Goal: Task Accomplishment & Management: Complete application form

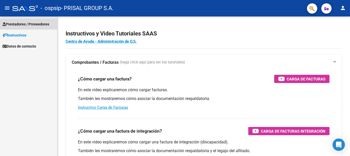
click at [32, 25] on span "Prestadores / Proveedores" at bounding box center [26, 24] width 47 height 6
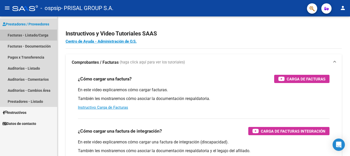
click at [34, 37] on link "Facturas - Listado/Carga" at bounding box center [28, 34] width 57 height 11
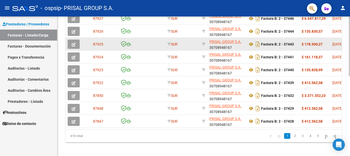
scroll to position [179, 0]
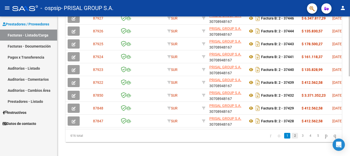
click at [292, 138] on link "2" at bounding box center [295, 136] width 6 height 6
click at [315, 138] on link "5" at bounding box center [318, 136] width 6 height 6
click at [307, 138] on link "6" at bounding box center [310, 136] width 6 height 6
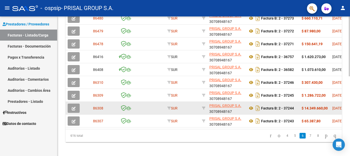
scroll to position [128, 0]
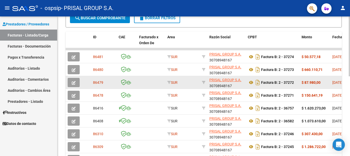
click at [77, 84] on button "button" at bounding box center [74, 82] width 12 height 9
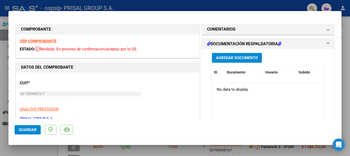
click at [245, 56] on span "Agregar Documento" at bounding box center [237, 58] width 42 height 5
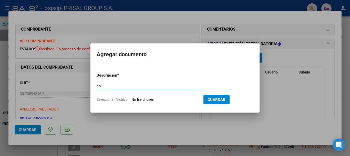
type input "c"
type input "COMPLEMENTARIA FCEB-37272"
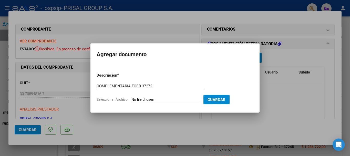
click at [132, 97] on input "Seleccionar Archivo" at bounding box center [166, 99] width 68 height 5
type input "C:\fakepath\COMPLEMENTARIA FCEB-37272.pdf"
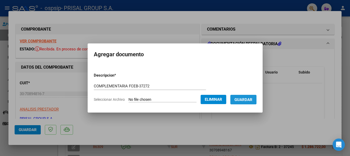
click at [253, 100] on span "Guardar" at bounding box center [244, 99] width 18 height 5
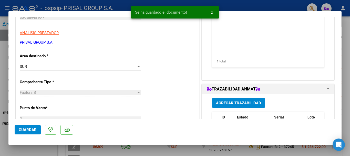
scroll to position [103, 0]
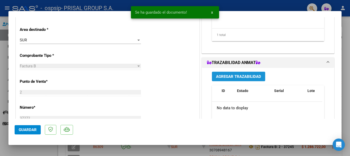
click at [239, 74] on span "Agregar Trazabilidad" at bounding box center [238, 76] width 45 height 5
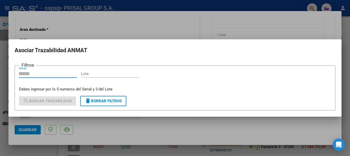
type input "00000"
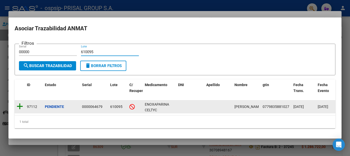
type input "610095"
click at [22, 105] on icon at bounding box center [20, 106] width 6 height 7
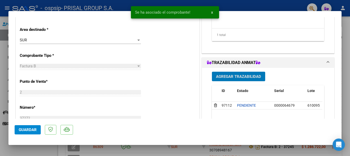
click at [33, 127] on span "Guardar" at bounding box center [28, 129] width 18 height 5
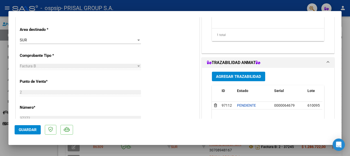
click at [30, 129] on span "Guardar" at bounding box center [28, 129] width 18 height 5
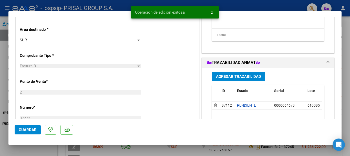
click at [0, 134] on div at bounding box center [175, 78] width 350 height 156
type input "$ 0,00"
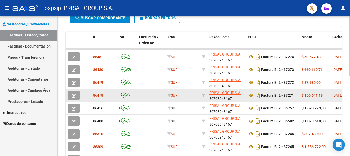
click at [77, 96] on button "button" at bounding box center [74, 95] width 12 height 9
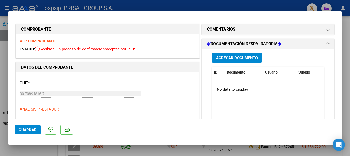
click at [240, 54] on button "Agregar Documento" at bounding box center [237, 57] width 50 height 9
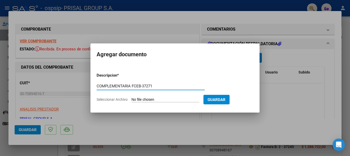
type input "COMPLEMENTARIA FCEB-37271"
click at [132, 97] on input "Seleccionar Archivo" at bounding box center [166, 99] width 68 height 5
type input "C:\fakepath\COMPLEMENTARIA FCEB-37271.pdf"
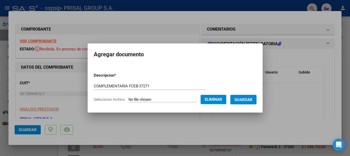
click at [250, 97] on span "Guardar" at bounding box center [244, 99] width 18 height 5
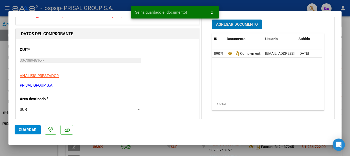
scroll to position [77, 0]
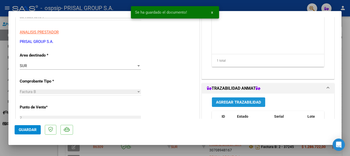
click at [234, 100] on span "Agregar Trazabilidad" at bounding box center [238, 102] width 45 height 5
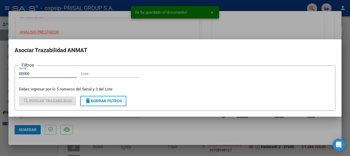
type input "00000"
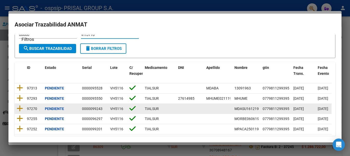
scroll to position [26, 0]
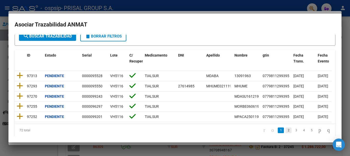
type input "VH5116"
click at [286, 133] on link "2" at bounding box center [289, 130] width 6 height 6
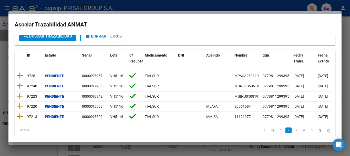
click at [287, 136] on mat-dialog-container "Asociar Trazabilidad ANMAT Filtros 00000 Serial VH5116 Lote search Buscar Traza…" at bounding box center [174, 78] width 333 height 128
click at [293, 133] on link "3" at bounding box center [296, 130] width 6 height 6
click at [301, 133] on link "4" at bounding box center [304, 130] width 6 height 6
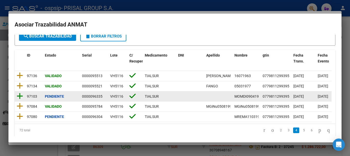
click at [20, 95] on icon at bounding box center [20, 95] width 6 height 7
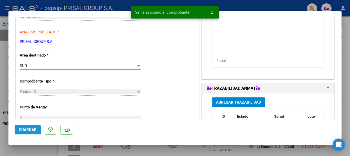
click at [31, 130] on span "Guardar" at bounding box center [28, 129] width 18 height 5
click at [0, 114] on div at bounding box center [175, 78] width 350 height 156
type input "$ 0,00"
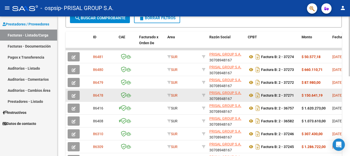
click at [78, 97] on button "button" at bounding box center [74, 95] width 12 height 9
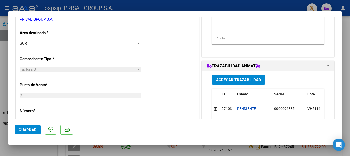
scroll to position [154, 0]
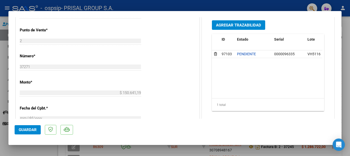
click at [236, 24] on span "Agregar Trazabilidad" at bounding box center [238, 25] width 45 height 5
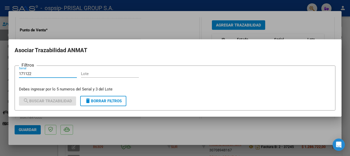
type input "171122"
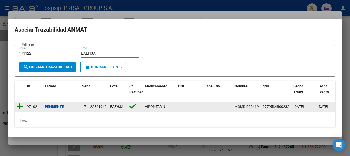
type input "EAEH3A"
click at [21, 103] on icon at bounding box center [20, 106] width 6 height 7
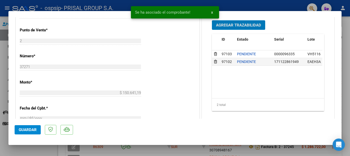
click at [21, 129] on span "Guardar" at bounding box center [28, 129] width 18 height 5
click at [1, 145] on div at bounding box center [175, 78] width 350 height 156
type input "$ 0,00"
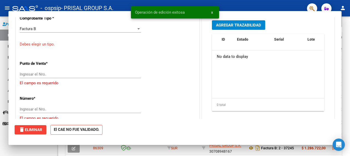
scroll to position [0, 0]
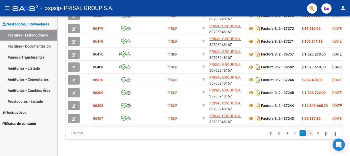
click at [307, 133] on link "7" at bounding box center [310, 133] width 6 height 6
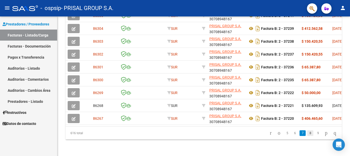
click at [307, 133] on link "8" at bounding box center [310, 133] width 6 height 6
click at [307, 133] on link "9" at bounding box center [310, 133] width 6 height 6
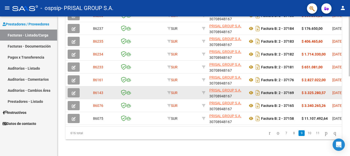
click at [78, 88] on button "button" at bounding box center [74, 92] width 12 height 9
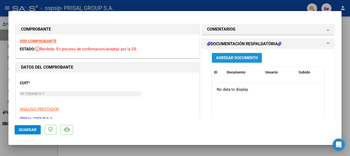
click at [247, 56] on span "Agregar Documento" at bounding box center [237, 58] width 42 height 5
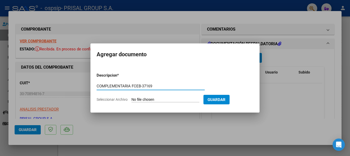
type input "COMPLEMENTARIA FCEB-37169"
click at [132, 97] on input "Seleccionar Archivo" at bounding box center [166, 99] width 68 height 5
type input "C:\fakepath\COMPLEMENTARIA FCEB-37169.pdf"
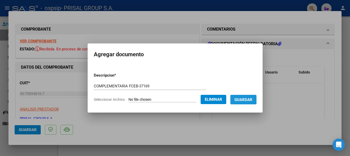
click at [252, 97] on span "Guardar" at bounding box center [244, 99] width 18 height 5
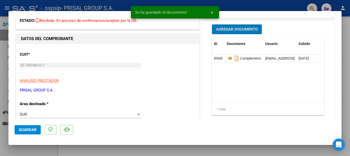
scroll to position [77, 0]
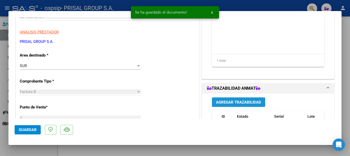
click at [242, 103] on span "Agregar Trazabilidad" at bounding box center [238, 102] width 45 height 5
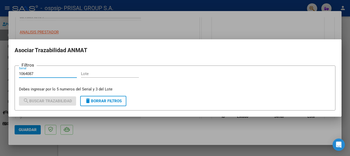
type input "1064087"
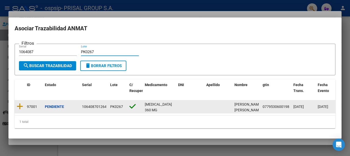
type input "PK0267"
click at [24, 103] on datatable-body-cell at bounding box center [20, 106] width 10 height 13
click at [19, 104] on icon at bounding box center [20, 106] width 6 height 7
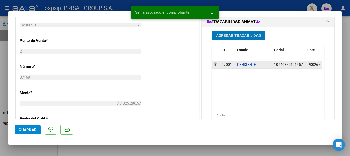
scroll to position [154, 0]
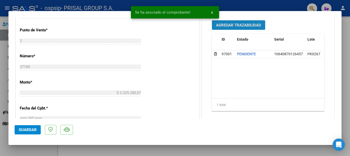
click at [236, 26] on span "Agregar Trazabilidad" at bounding box center [238, 25] width 45 height 5
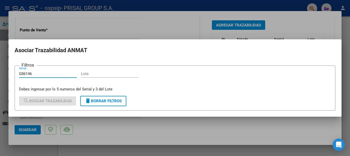
type input "G86146"
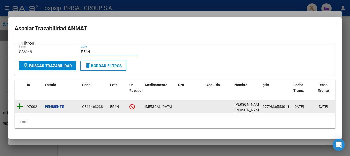
type input "E54N"
click at [21, 103] on icon at bounding box center [20, 106] width 6 height 7
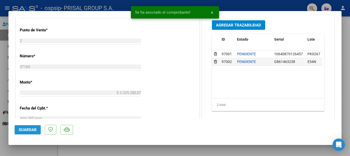
click at [24, 130] on span "Guardar" at bounding box center [28, 129] width 18 height 5
click at [0, 104] on div at bounding box center [175, 78] width 350 height 156
type input "$ 0,00"
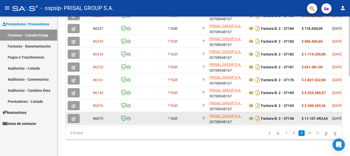
scroll to position [186, 0]
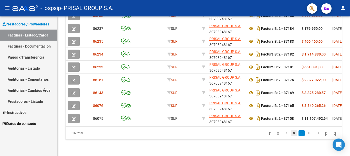
click at [291, 130] on link "8" at bounding box center [294, 133] width 6 height 6
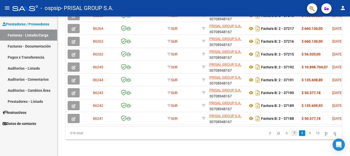
click at [292, 134] on link "7" at bounding box center [295, 133] width 6 height 6
click at [292, 132] on link "6" at bounding box center [295, 133] width 6 height 6
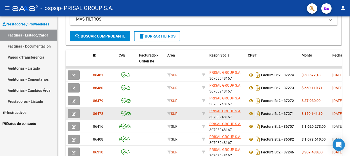
scroll to position [109, 0]
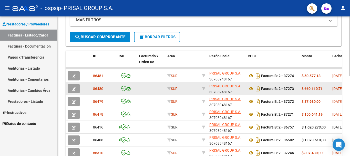
click at [75, 86] on span "button" at bounding box center [74, 88] width 4 height 5
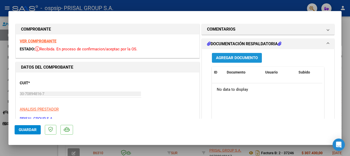
click at [248, 61] on button "Agregar Documento" at bounding box center [237, 57] width 50 height 9
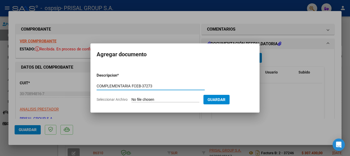
type input "COMPLEMENTARIA FCEB-37273"
click at [132, 97] on input "Seleccionar Archivo" at bounding box center [166, 99] width 68 height 5
type input "C:\fakepath\COMPLEMENTARIA FCEB-37273.pdf"
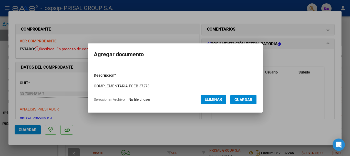
click at [245, 99] on span "Guardar" at bounding box center [244, 99] width 18 height 5
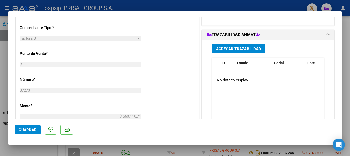
scroll to position [84, 0]
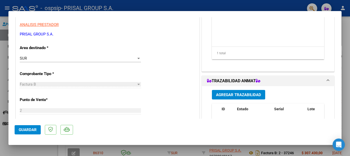
click at [243, 94] on span "Agregar Trazabilidad" at bounding box center [238, 94] width 45 height 5
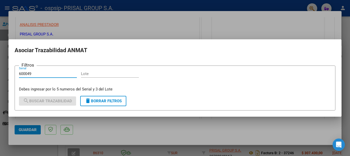
type input "600049"
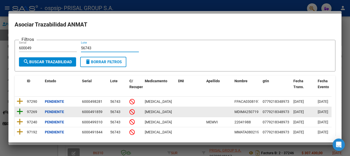
type input "56743"
click at [19, 111] on icon at bounding box center [20, 111] width 6 height 7
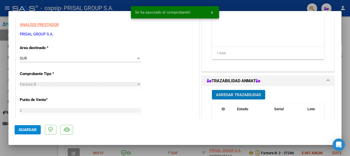
click at [31, 128] on span "Guardar" at bounding box center [28, 129] width 18 height 5
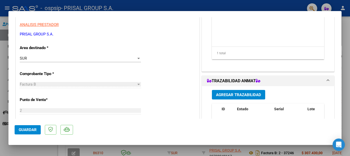
click at [22, 129] on span "Guardar" at bounding box center [28, 129] width 18 height 5
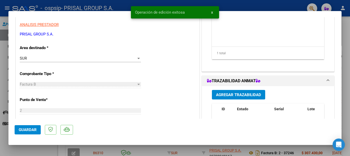
click at [0, 80] on div at bounding box center [175, 78] width 350 height 156
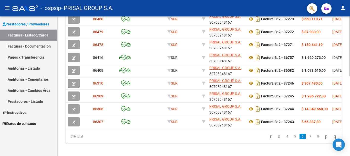
scroll to position [186, 0]
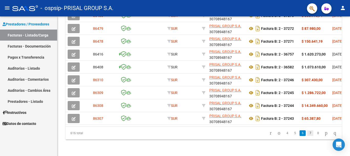
click at [307, 132] on link "7" at bounding box center [310, 133] width 6 height 6
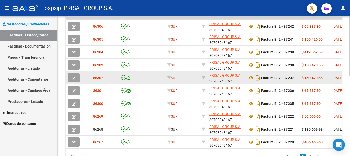
scroll to position [135, 0]
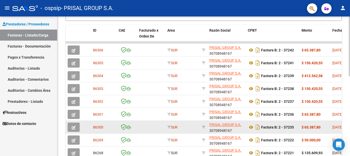
click at [77, 128] on button "button" at bounding box center [74, 126] width 12 height 9
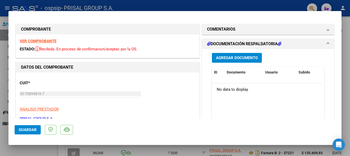
click at [241, 57] on span "Agregar Documento" at bounding box center [237, 58] width 42 height 5
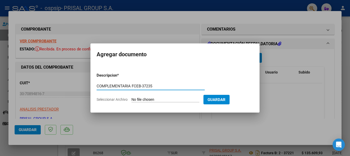
type input "COMPLEMENTARIA FCEB-37235"
click at [132, 97] on input "Seleccionar Archivo" at bounding box center [166, 99] width 68 height 5
type input "C:\fakepath\COMPLEMENTARIA FCEB-37235.pdf"
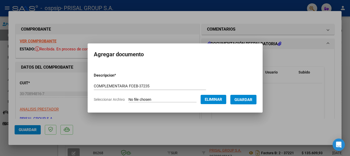
click at [253, 100] on span "Guardar" at bounding box center [244, 99] width 18 height 5
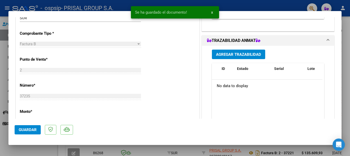
scroll to position [128, 0]
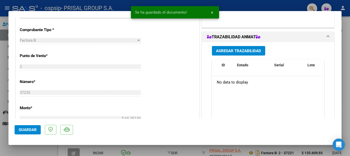
click at [237, 48] on span "Agregar Trazabilidad" at bounding box center [238, 50] width 45 height 5
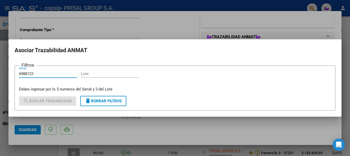
type input "6988123"
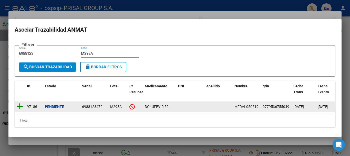
type input "M298A"
click at [23, 104] on icon at bounding box center [20, 106] width 6 height 7
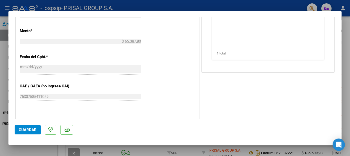
scroll to position [154, 0]
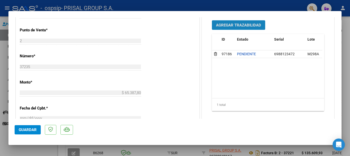
click at [232, 27] on span "Agregar Trazabilidad" at bounding box center [238, 25] width 45 height 5
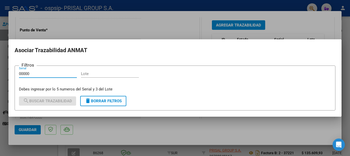
type input "00000"
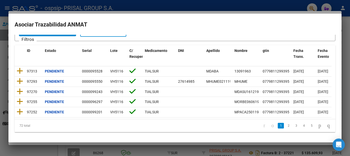
scroll to position [35, 0]
type input "VH5116"
click at [286, 127] on link "2" at bounding box center [289, 126] width 6 height 6
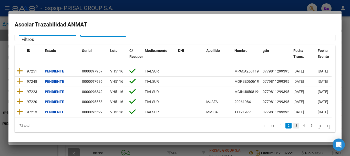
click at [293, 125] on link "3" at bounding box center [296, 126] width 6 height 6
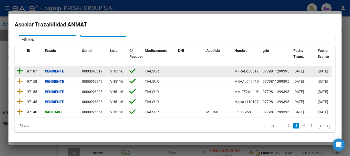
click at [19, 67] on icon at bounding box center [20, 70] width 6 height 7
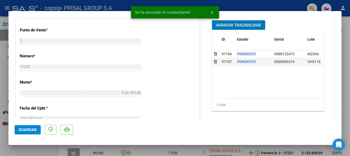
click at [26, 130] on span "Guardar" at bounding box center [28, 129] width 18 height 5
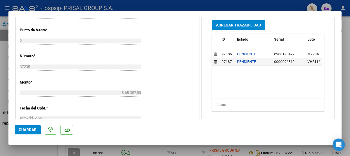
click at [22, 127] on span "Guardar" at bounding box center [28, 129] width 18 height 5
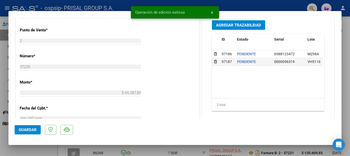
click at [0, 133] on div at bounding box center [175, 78] width 350 height 156
type input "$ 0,00"
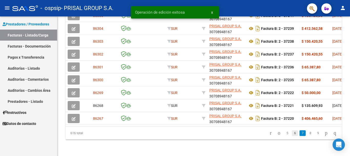
click at [292, 132] on link "6" at bounding box center [295, 133] width 6 height 6
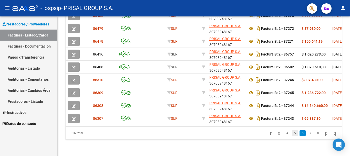
click at [292, 135] on link "5" at bounding box center [295, 133] width 6 height 6
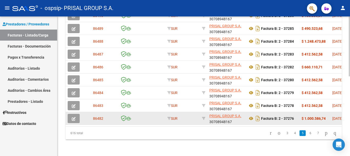
click at [76, 116] on button "button" at bounding box center [74, 118] width 12 height 9
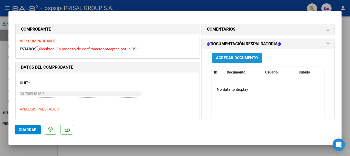
click at [244, 58] on span "Agregar Documento" at bounding box center [237, 58] width 42 height 5
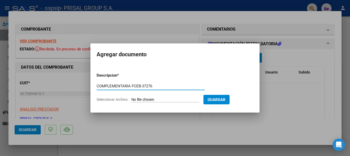
type input "COMPLEMENTARIA FCEB-37276"
click at [132, 97] on input "Seleccionar Archivo" at bounding box center [166, 99] width 68 height 5
type input "C:\fakepath\COMPLEMENTARIA FCEB-37276.pdf"
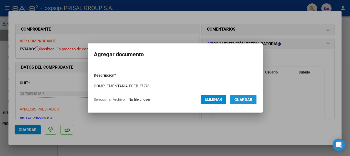
click at [253, 100] on span "Guardar" at bounding box center [244, 99] width 18 height 5
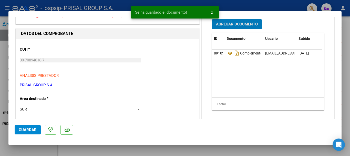
scroll to position [77, 0]
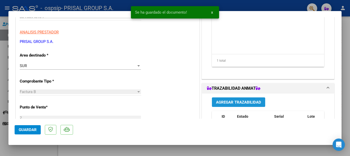
click at [243, 102] on span "Agregar Trazabilidad" at bounding box center [238, 102] width 45 height 5
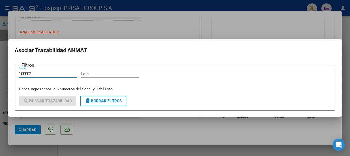
type input "100002"
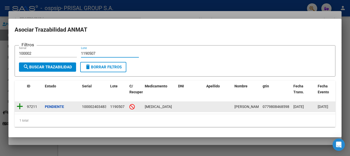
type input "1190507"
click at [22, 104] on icon at bounding box center [20, 106] width 6 height 7
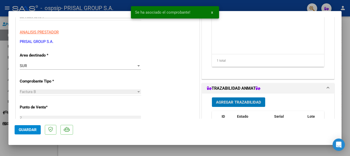
click at [33, 128] on span "Guardar" at bounding box center [28, 129] width 18 height 5
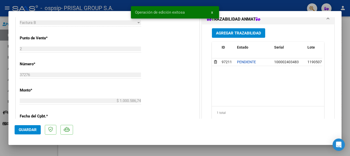
scroll to position [154, 0]
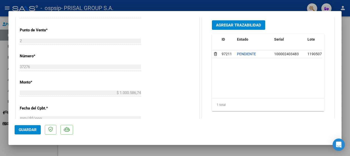
click at [0, 94] on div at bounding box center [175, 78] width 350 height 156
type input "$ 0,00"
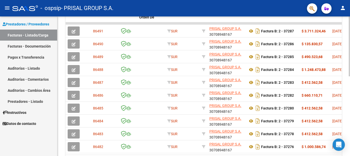
scroll to position [186, 0]
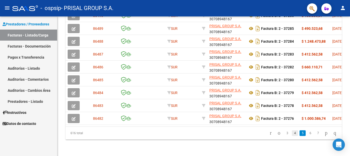
click at [292, 131] on link "4" at bounding box center [295, 133] width 6 height 6
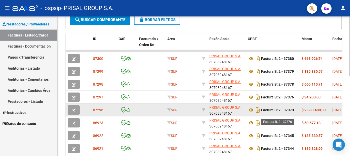
scroll to position [135, 0]
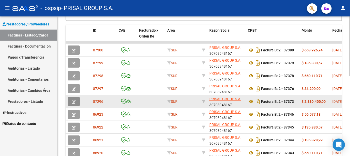
click at [74, 101] on icon "button" at bounding box center [74, 102] width 4 height 4
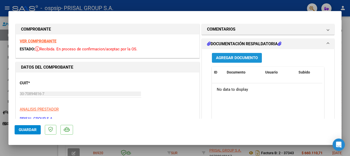
click at [236, 58] on span "Agregar Documento" at bounding box center [237, 58] width 42 height 5
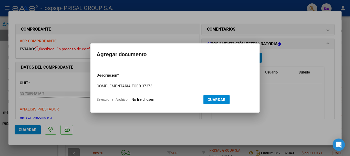
type input "COMPLEMENTARIA FCEB-37373"
click at [132, 97] on input "Seleccionar Archivo" at bounding box center [166, 99] width 68 height 5
type input "C:\fakepath\COMPLEMENTARIA FCEB-37373.pdf"
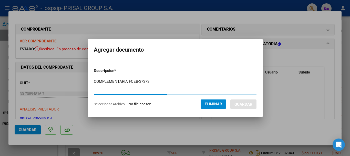
click at [92, 4] on div at bounding box center [175, 78] width 350 height 156
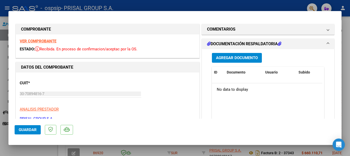
click at [232, 57] on span "Agregar Documento" at bounding box center [237, 58] width 42 height 5
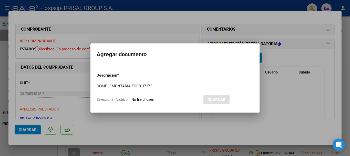
type input "COMPLEMENTARIA FCEB-37373"
click at [132, 97] on input "Seleccionar Archivo" at bounding box center [166, 99] width 68 height 5
type input "C:\fakepath\COMPLEMENTARIA FCEB-37373.pdf"
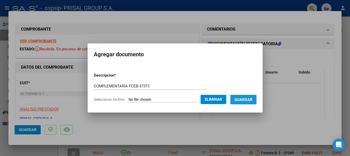
click at [250, 104] on button "Guardar" at bounding box center [244, 99] width 26 height 9
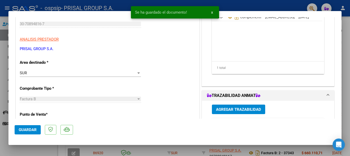
scroll to position [77, 0]
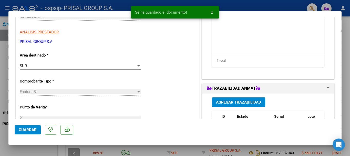
click at [246, 104] on button "Agregar Trazabilidad" at bounding box center [238, 101] width 53 height 9
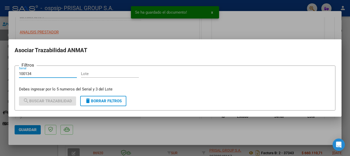
type input "100134"
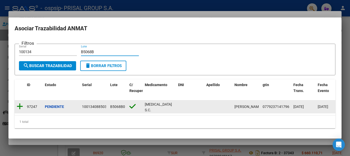
type input "B5068B"
click at [22, 103] on icon at bounding box center [20, 106] width 6 height 7
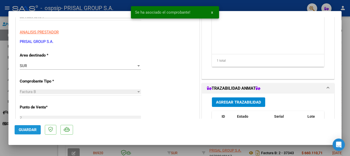
click at [28, 129] on span "Guardar" at bounding box center [28, 129] width 18 height 5
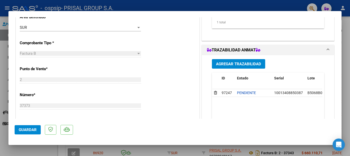
scroll to position [154, 0]
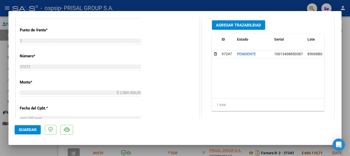
click at [38, 128] on button "Guardar" at bounding box center [28, 129] width 26 height 9
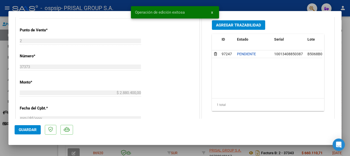
click at [0, 132] on div at bounding box center [175, 78] width 350 height 156
type input "$ 0,00"
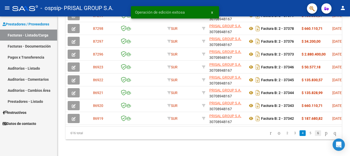
click at [315, 134] on link "6" at bounding box center [318, 133] width 6 height 6
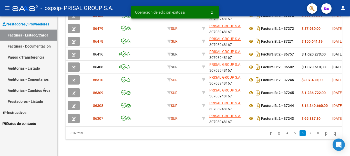
click at [315, 134] on link "8" at bounding box center [318, 133] width 6 height 6
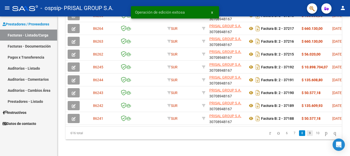
click at [307, 133] on link "9" at bounding box center [310, 133] width 6 height 6
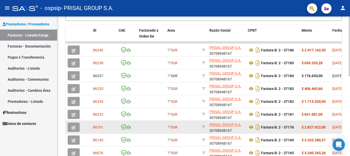
scroll to position [160, 0]
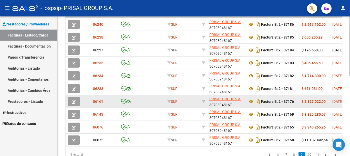
click at [71, 102] on button "button" at bounding box center [74, 101] width 12 height 9
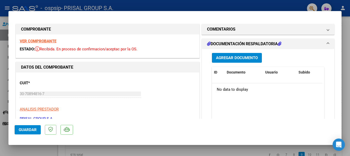
click at [240, 57] on span "Agregar Documento" at bounding box center [237, 58] width 42 height 5
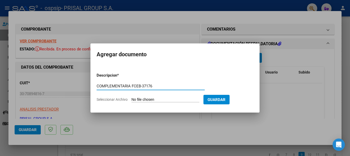
type input "COMPLEMENTARIA FCEB-37176"
click at [132, 97] on input "Seleccionar Archivo" at bounding box center [166, 99] width 68 height 5
type input "C:\fakepath\COMPLEMENTARIA FCEB-37176.pdf"
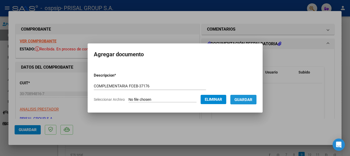
click at [249, 98] on span "Guardar" at bounding box center [244, 99] width 18 height 5
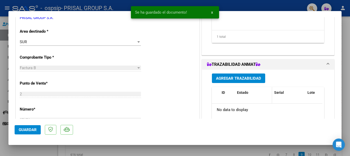
scroll to position [103, 0]
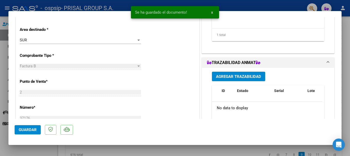
click at [245, 76] on span "Agregar Trazabilidad" at bounding box center [238, 76] width 45 height 5
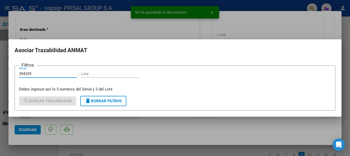
type input "394329"
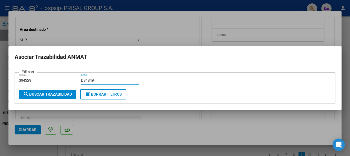
type input "D84849"
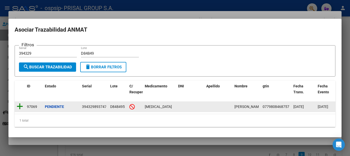
click at [22, 106] on icon at bounding box center [20, 106] width 6 height 7
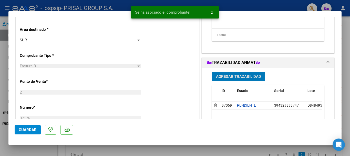
click at [236, 78] on span "Agregar Trazabilidad" at bounding box center [238, 76] width 45 height 5
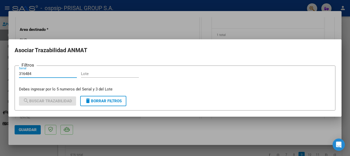
type input "316484"
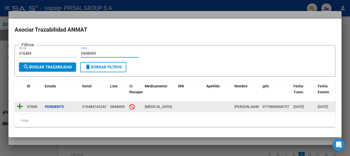
type input "D848495"
click at [17, 103] on icon at bounding box center [20, 106] width 6 height 7
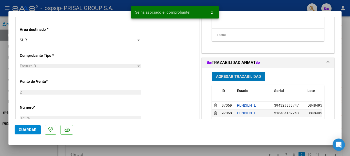
click at [33, 129] on span "Guardar" at bounding box center [28, 129] width 18 height 5
